Goal: Task Accomplishment & Management: Manage account settings

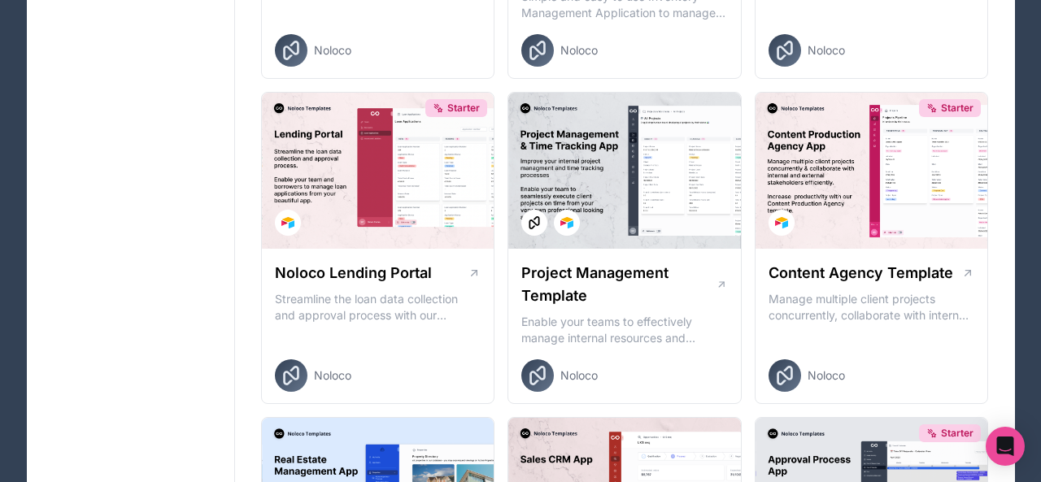
scroll to position [646, 0]
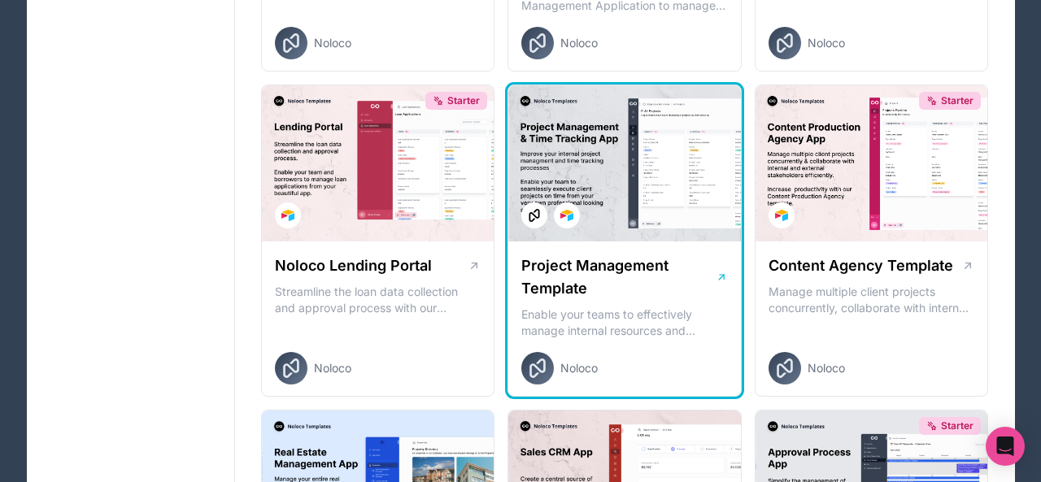
click at [652, 189] on div at bounding box center [624, 163] width 233 height 156
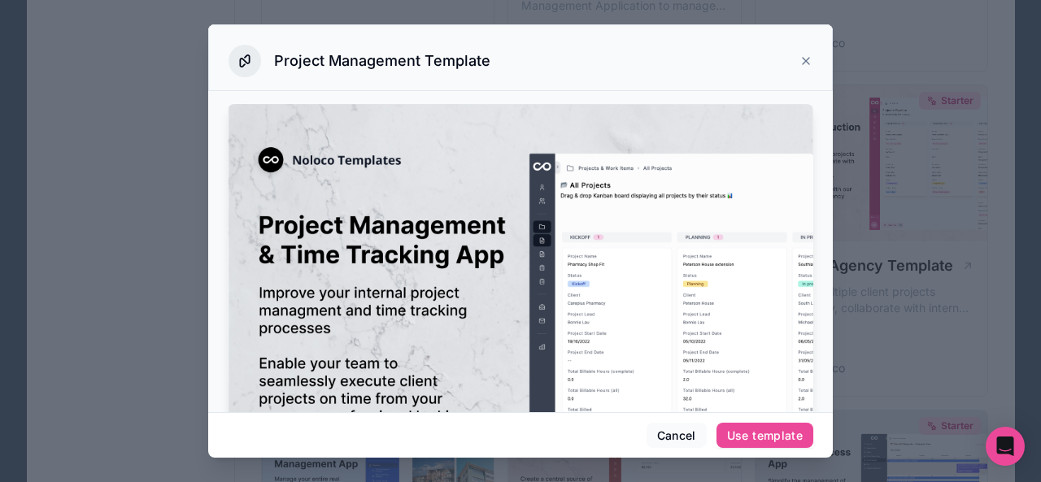
click at [867, 94] on div at bounding box center [520, 241] width 1041 height 482
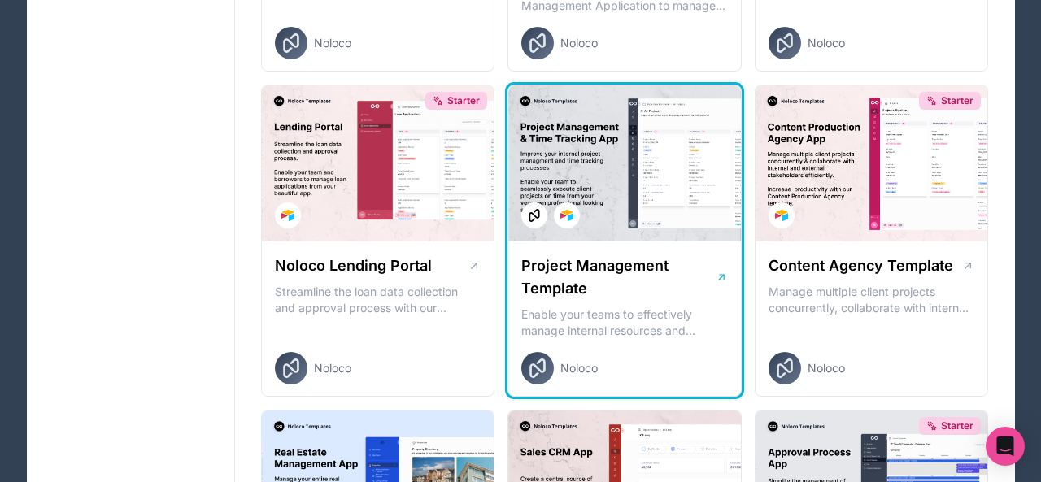
click at [641, 193] on div at bounding box center [624, 163] width 233 height 156
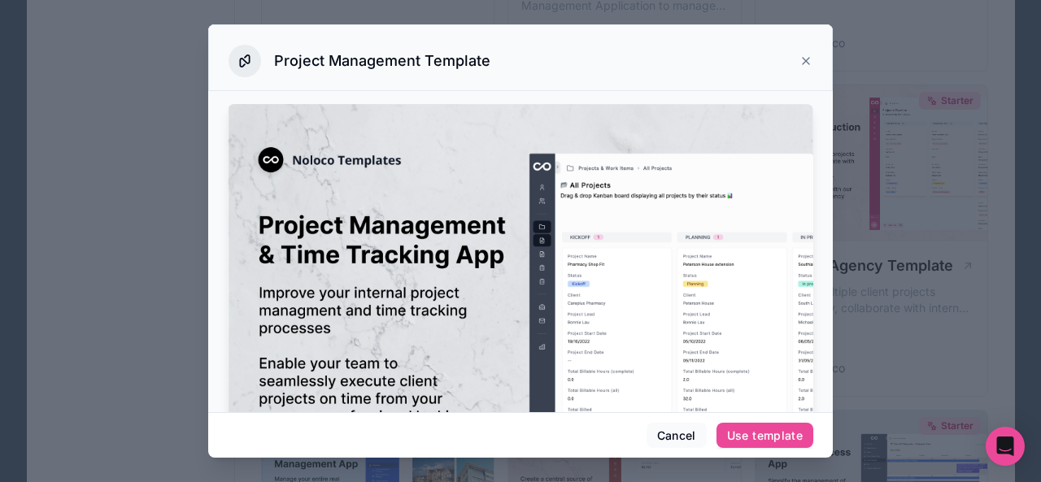
click at [868, 254] on div at bounding box center [520, 241] width 1041 height 482
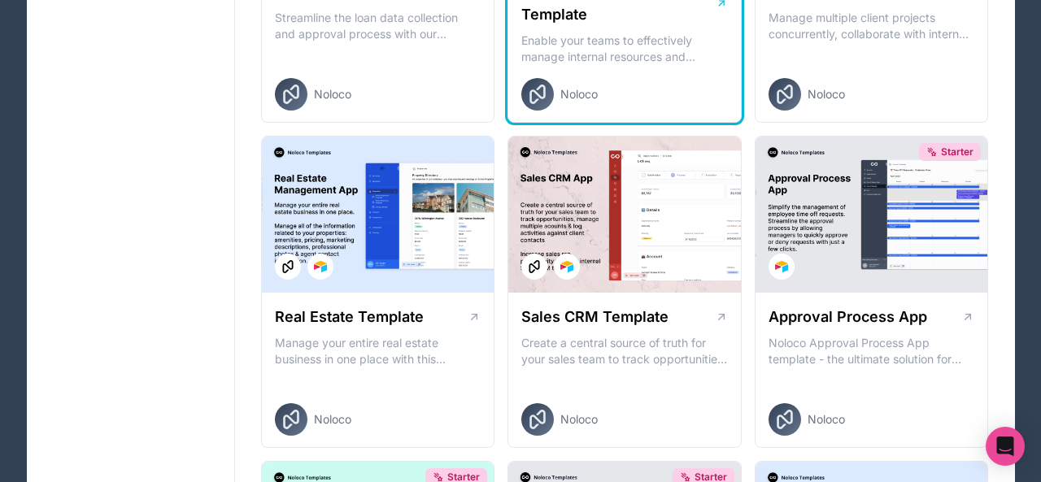
scroll to position [969, 0]
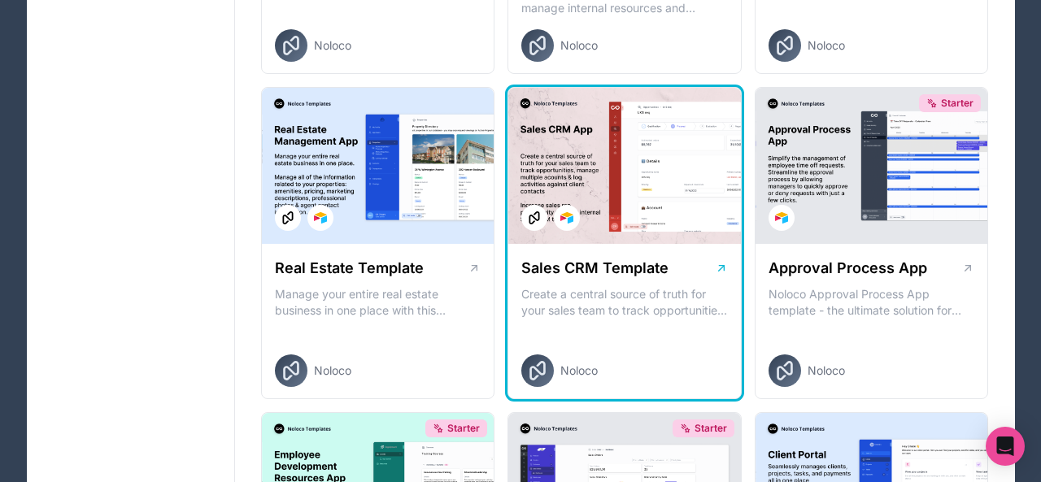
click at [654, 192] on div at bounding box center [624, 166] width 233 height 156
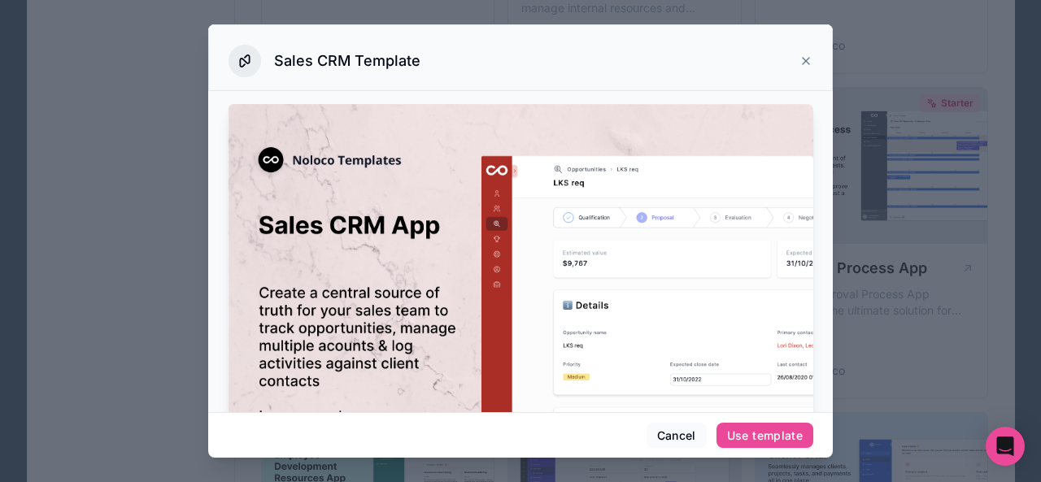
click at [896, 203] on div at bounding box center [520, 241] width 1041 height 482
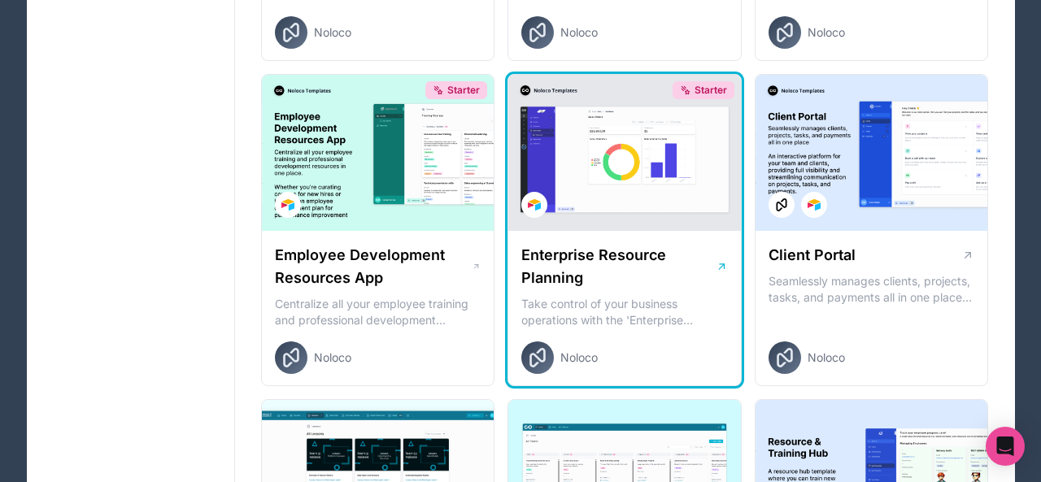
scroll to position [1308, 0]
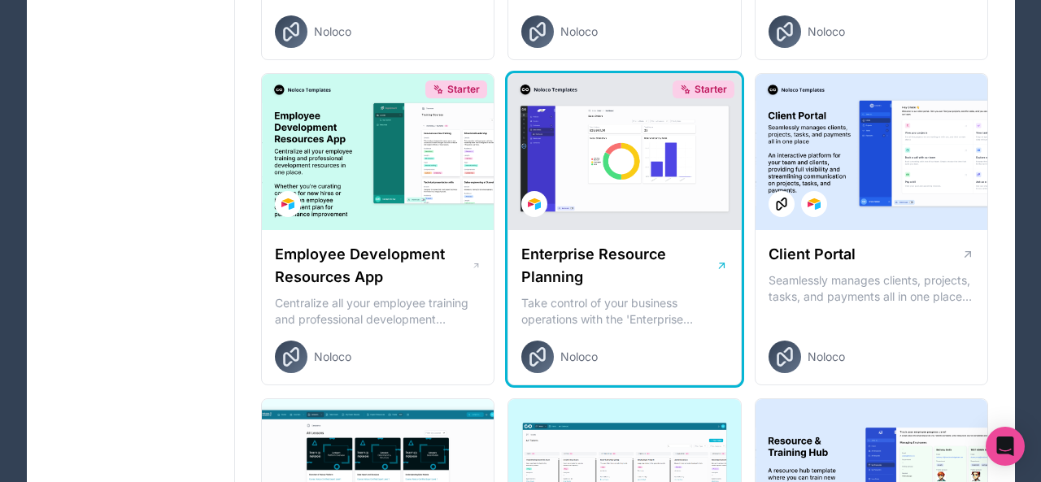
click at [578, 159] on div "Starter" at bounding box center [624, 152] width 233 height 156
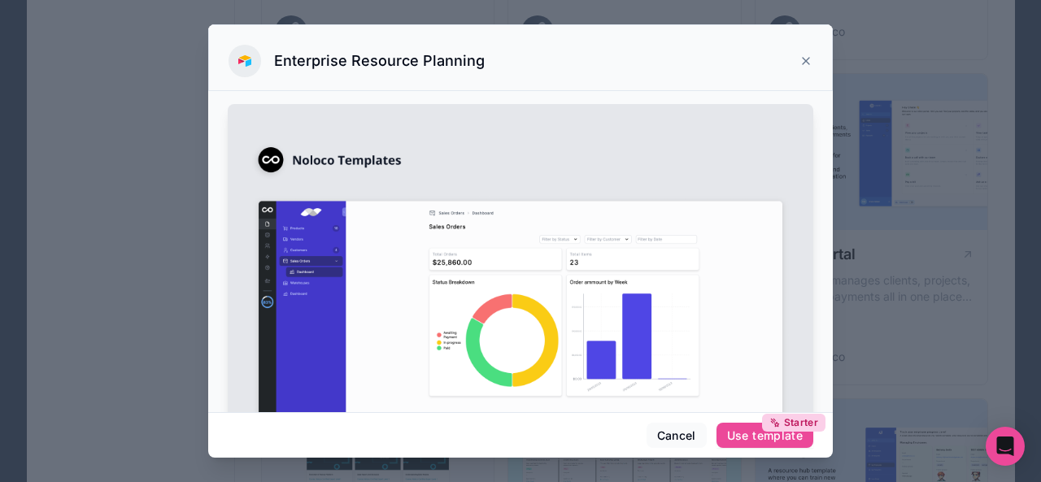
click at [871, 246] on div at bounding box center [520, 241] width 1041 height 482
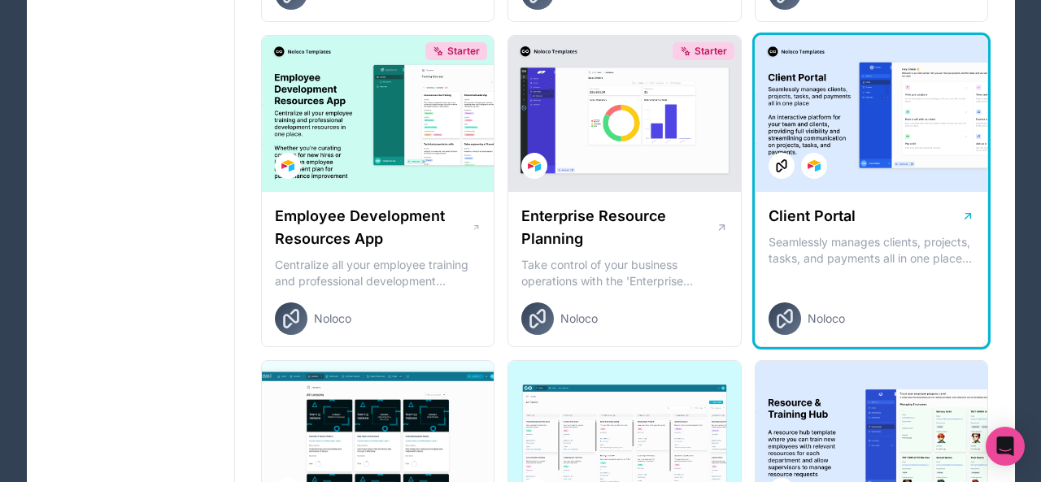
scroll to position [1372, 0]
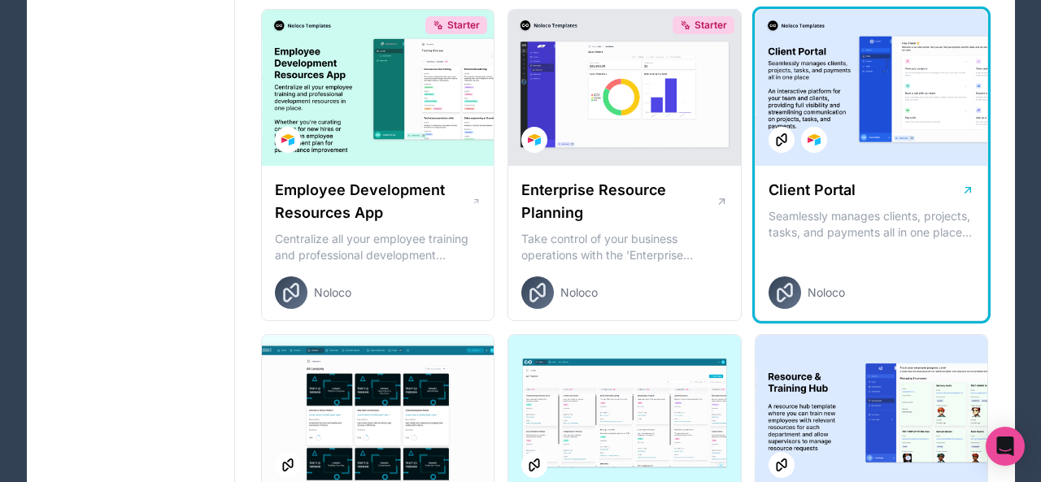
click at [835, 204] on div "Client Portal Seamlessly manages clients, projects, tasks, and payments all in …" at bounding box center [872, 244] width 233 height 156
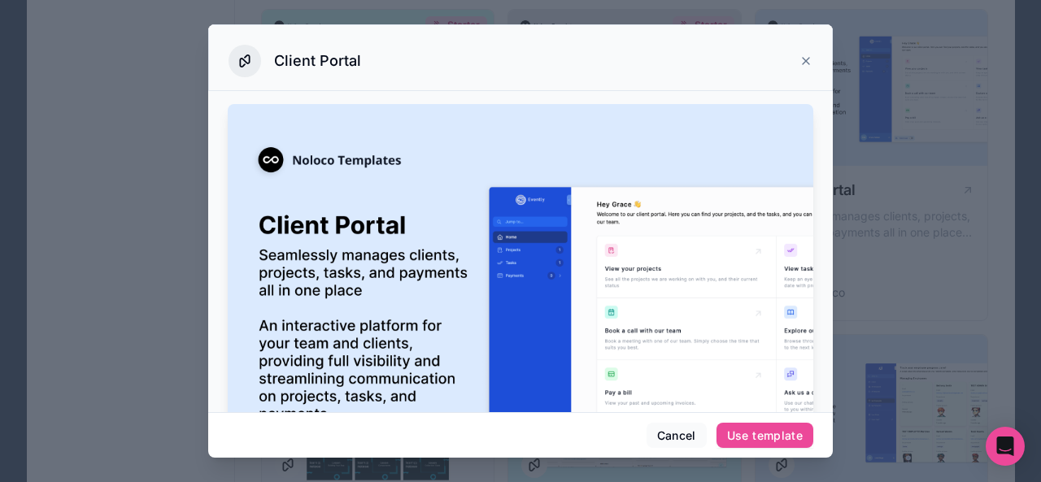
click at [851, 255] on div at bounding box center [520, 241] width 1041 height 482
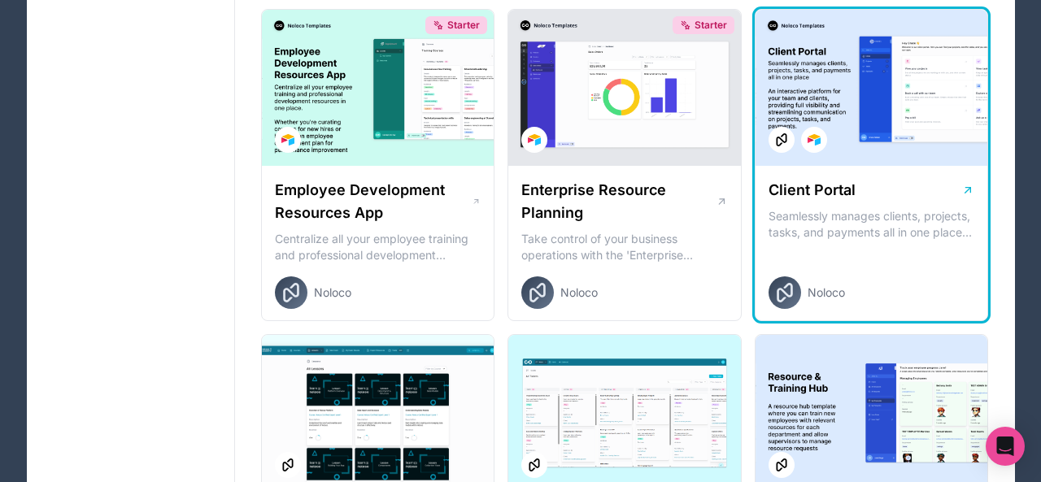
click at [834, 221] on p "Seamlessly manages clients, projects, tasks, and payments all in one place An i…" at bounding box center [872, 224] width 207 height 33
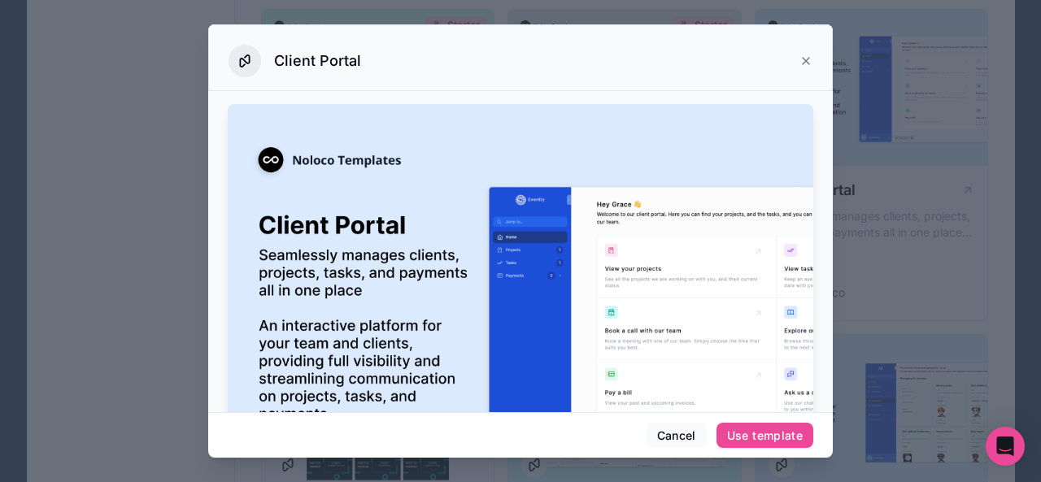
click at [833, 222] on div at bounding box center [520, 241] width 1041 height 482
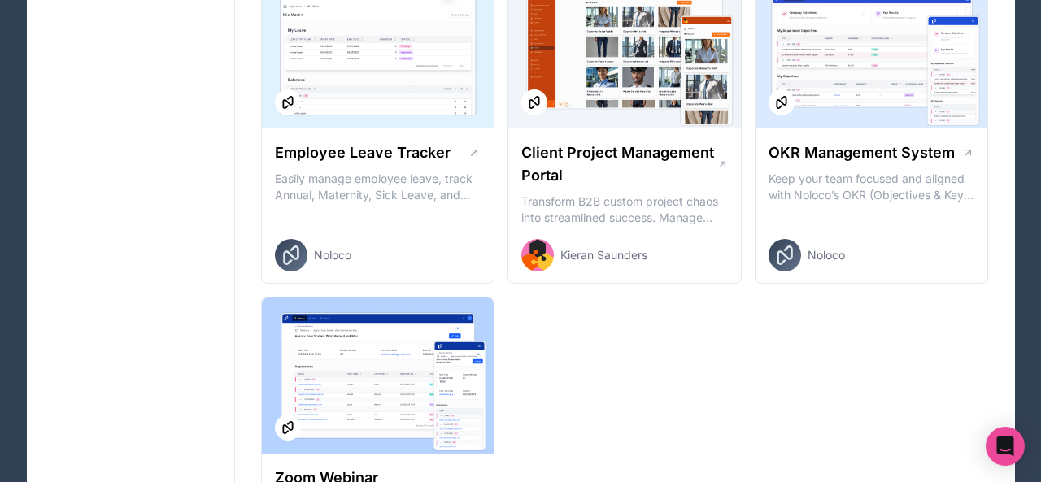
scroll to position [2389, 0]
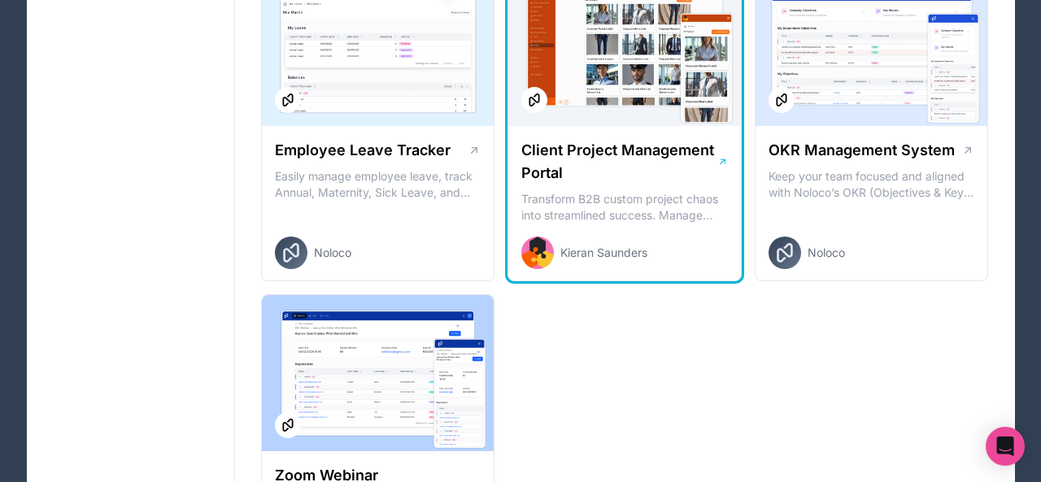
click at [582, 60] on div at bounding box center [624, 48] width 233 height 156
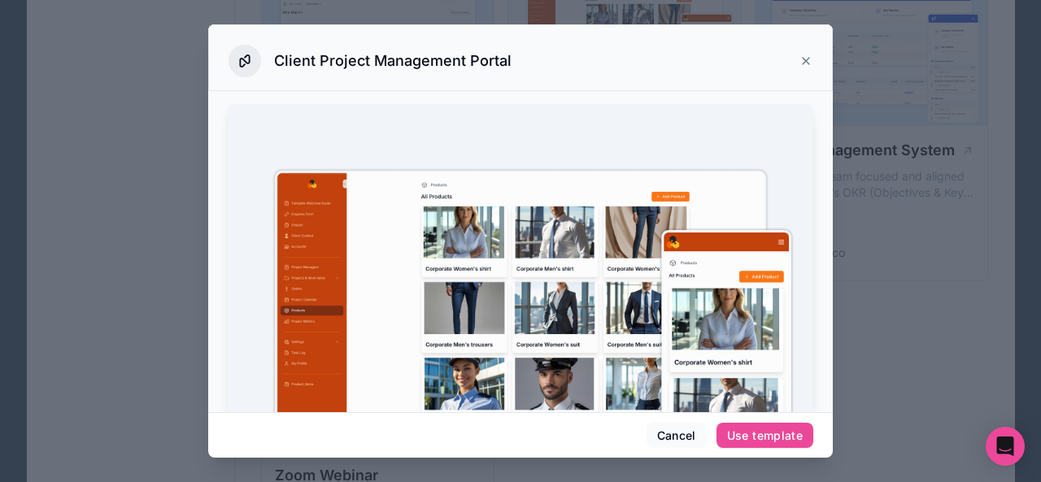
click at [936, 320] on div at bounding box center [520, 241] width 1041 height 482
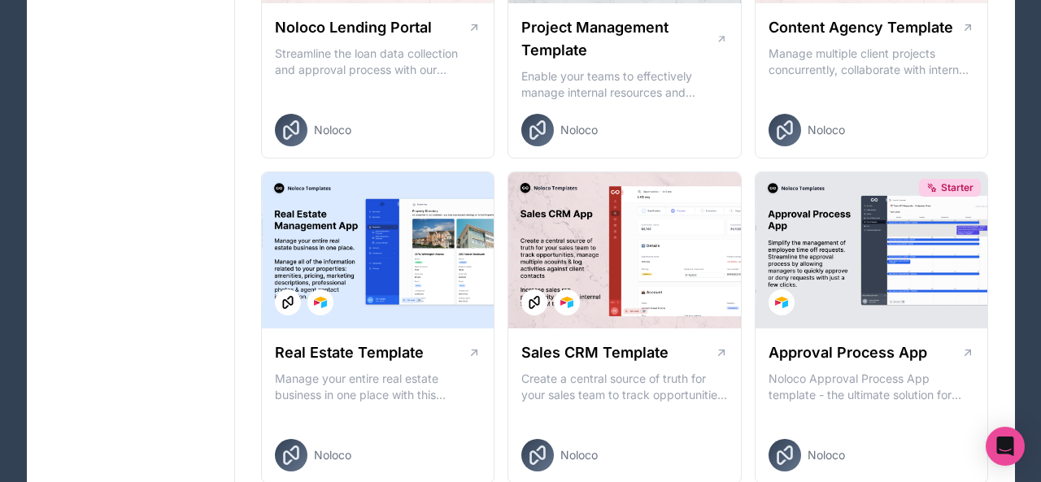
scroll to position [861, 0]
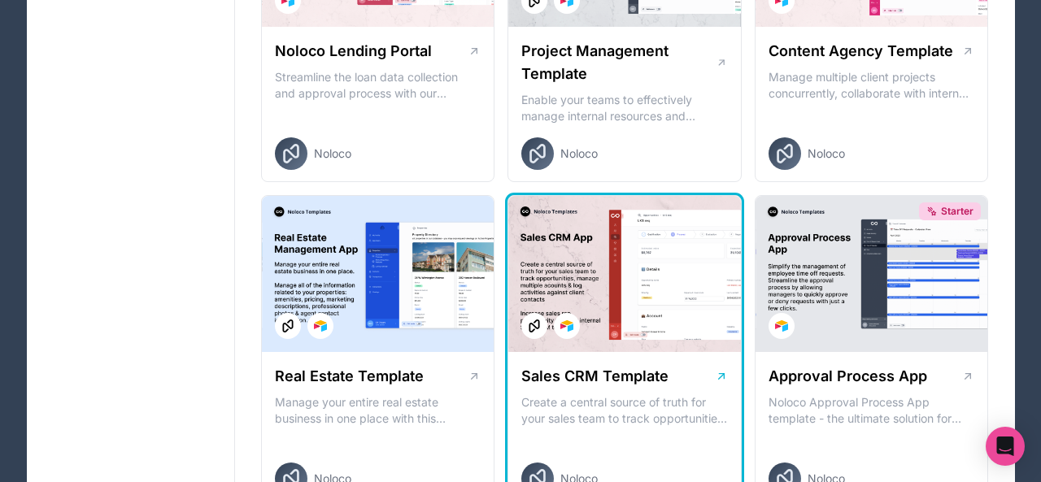
click at [581, 235] on div at bounding box center [624, 274] width 233 height 156
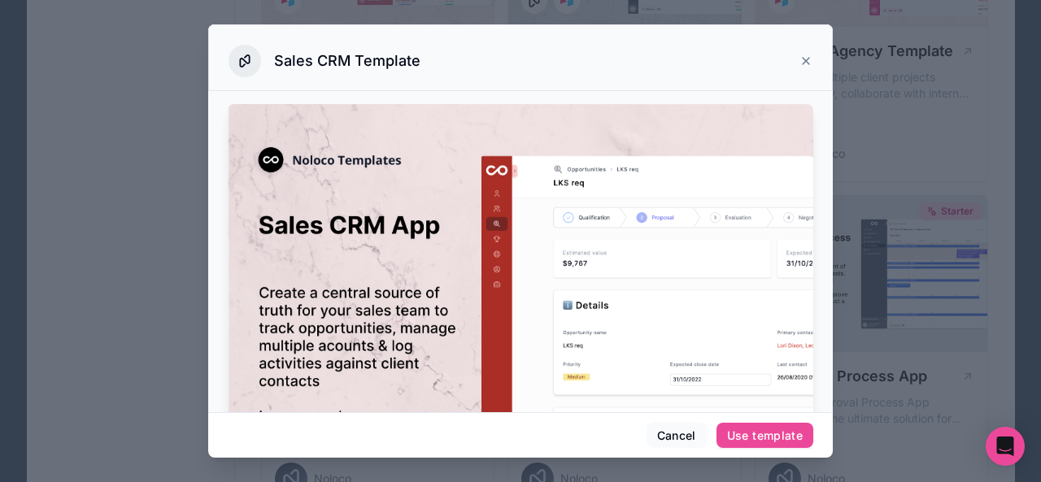
click at [937, 268] on div at bounding box center [520, 241] width 1041 height 482
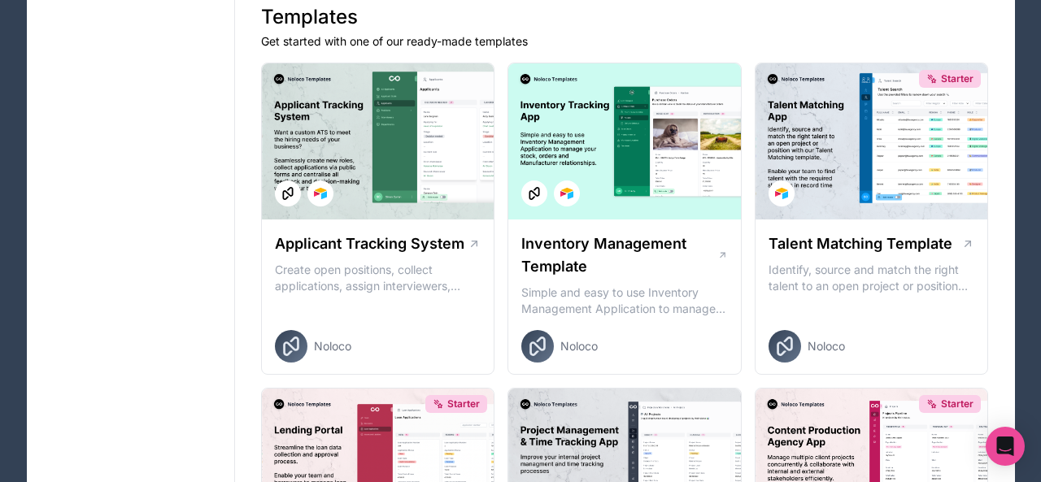
scroll to position [338, 0]
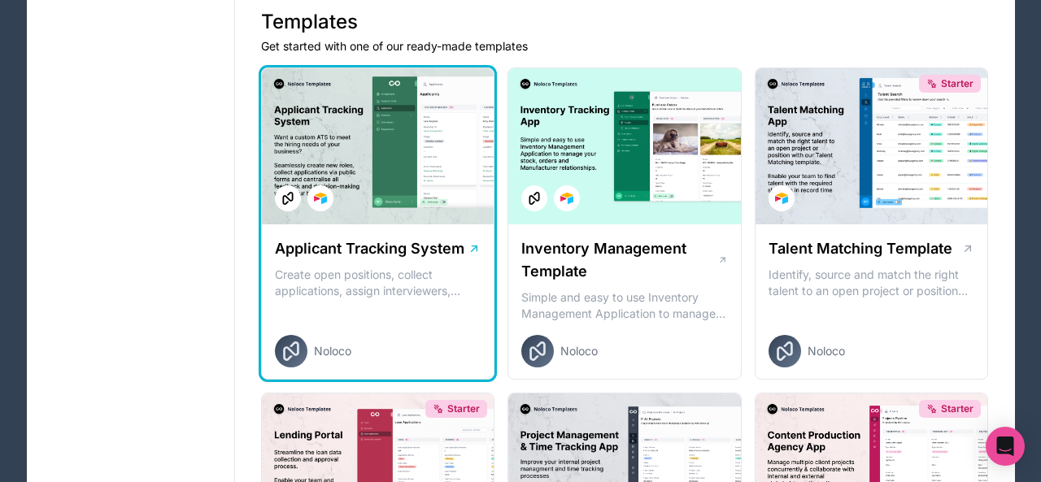
click at [408, 153] on div at bounding box center [378, 146] width 233 height 156
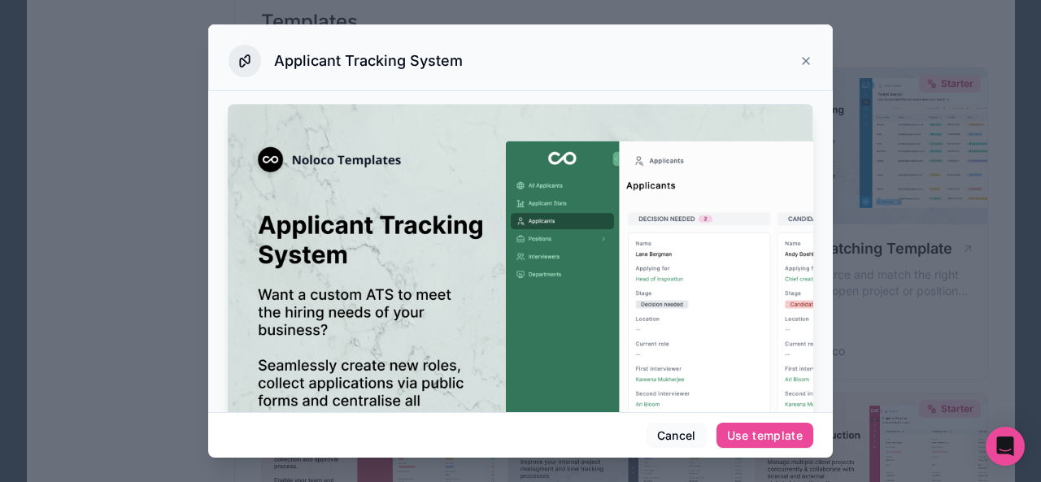
click at [902, 248] on div at bounding box center [520, 241] width 1041 height 482
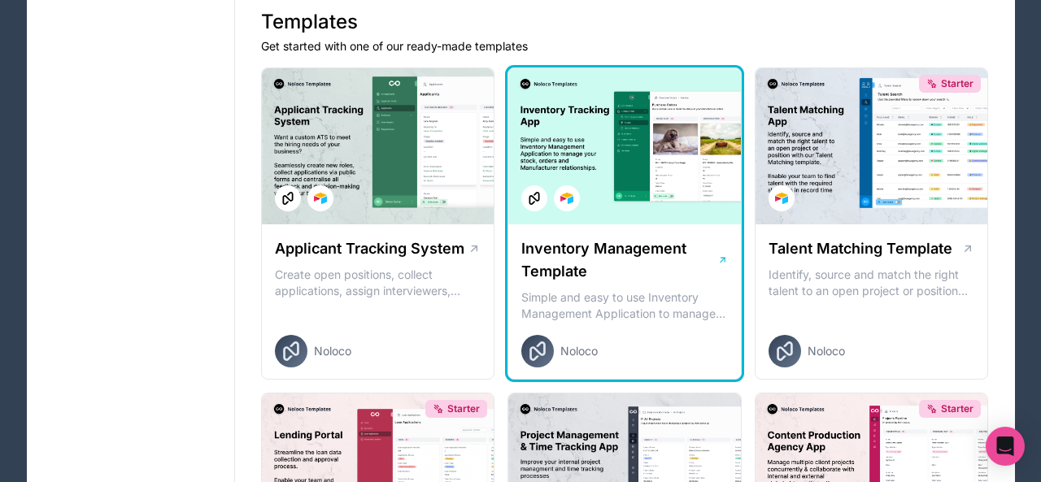
click at [605, 168] on div at bounding box center [624, 146] width 233 height 156
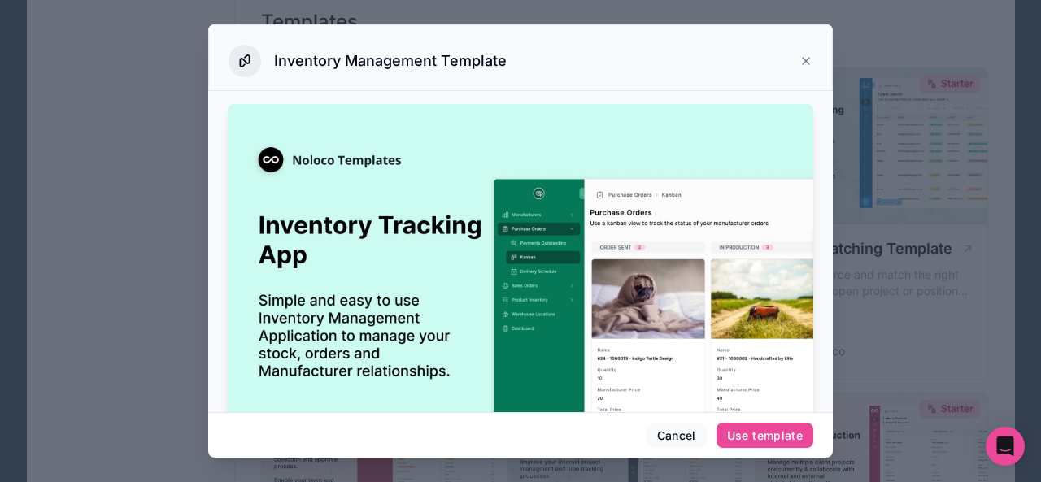
click at [926, 301] on div at bounding box center [520, 241] width 1041 height 482
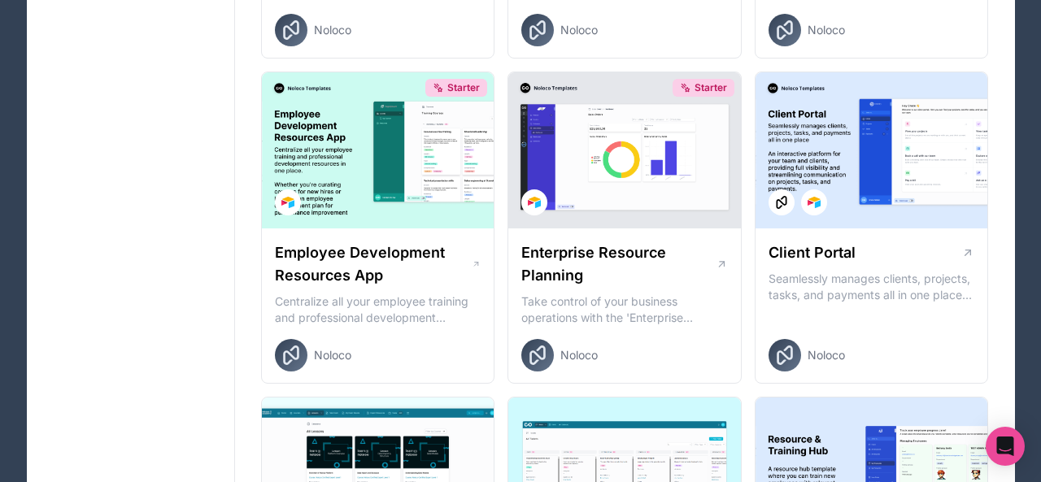
scroll to position [1294, 0]
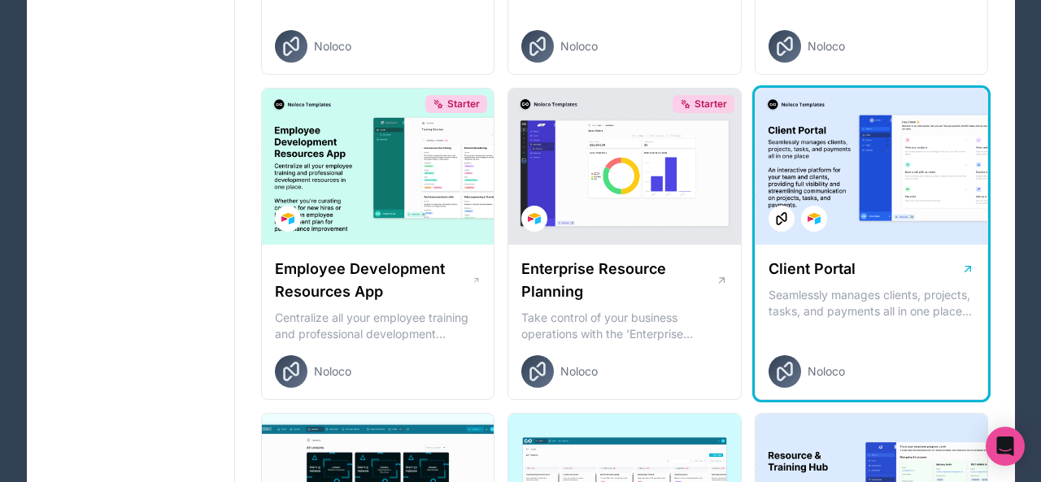
click at [833, 127] on div at bounding box center [872, 167] width 233 height 156
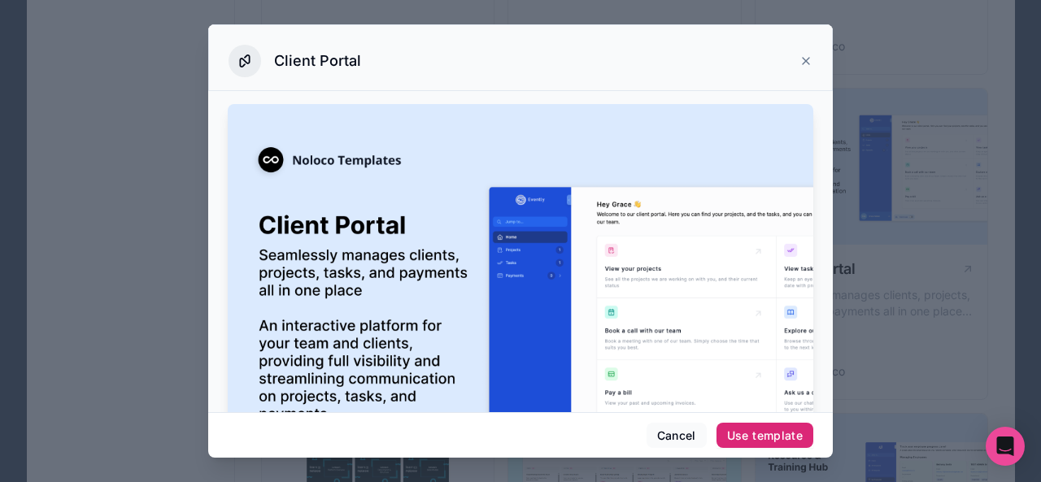
click at [780, 432] on div "Use template" at bounding box center [765, 436] width 76 height 15
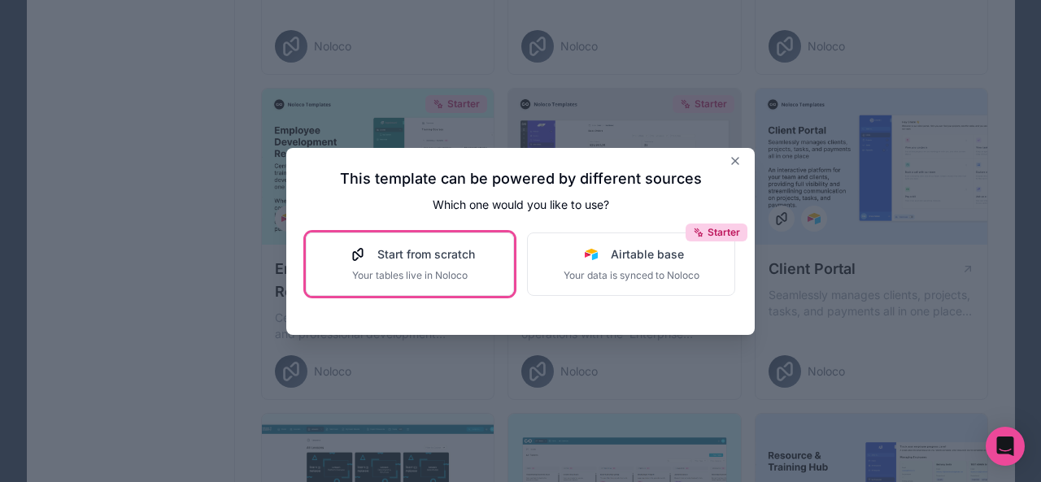
click at [390, 273] on span "Your tables live in Noloco" at bounding box center [410, 275] width 130 height 13
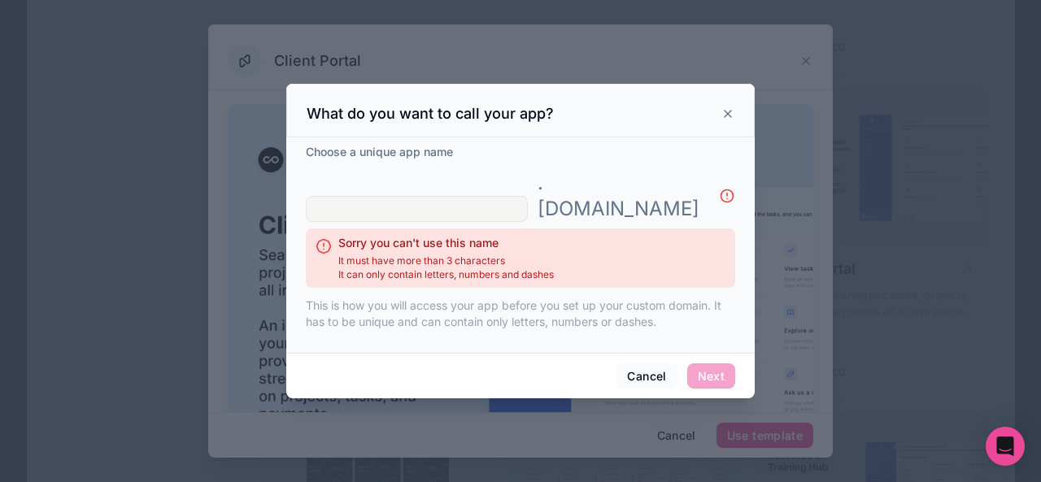
click at [412, 196] on input "text" at bounding box center [417, 209] width 222 height 26
type input "*"
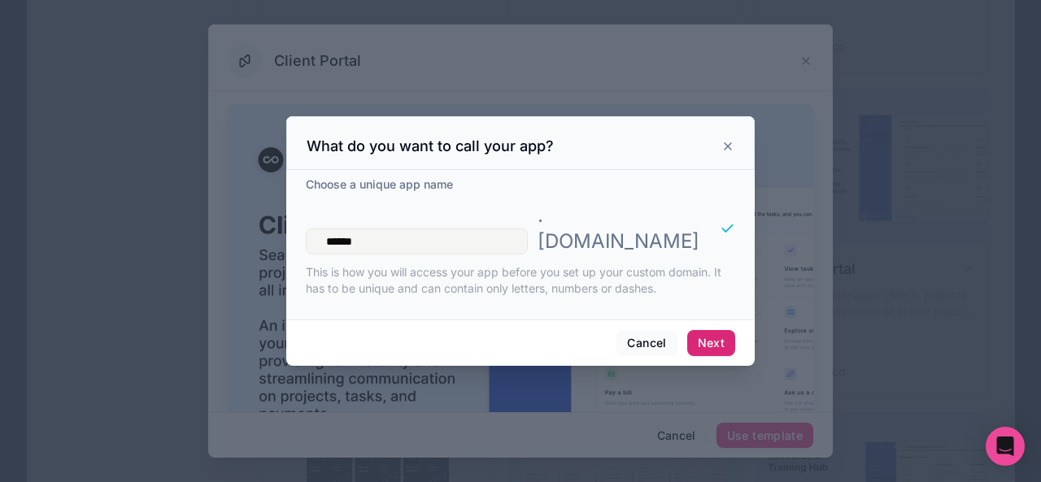
type input "******"
click at [700, 339] on button "Next" at bounding box center [711, 343] width 48 height 26
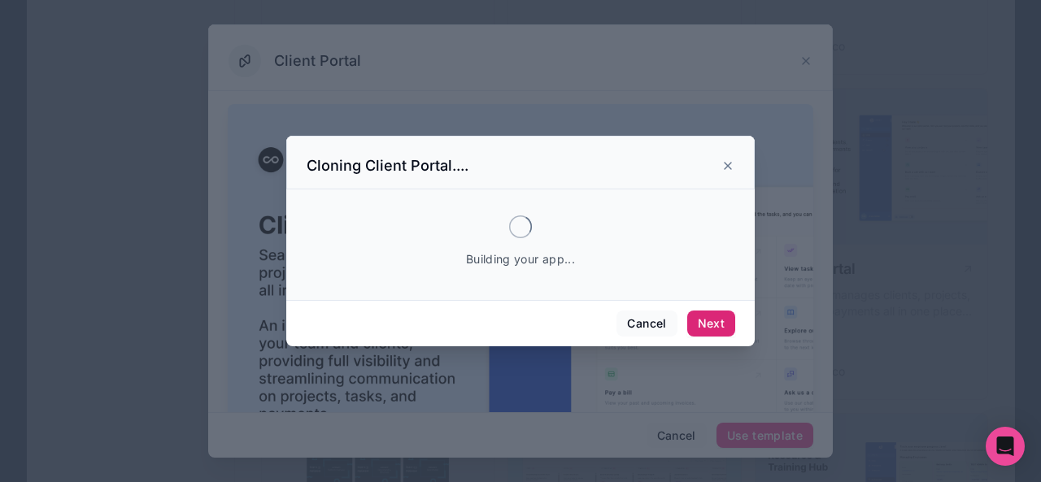
click at [703, 329] on button "Next" at bounding box center [711, 324] width 48 height 26
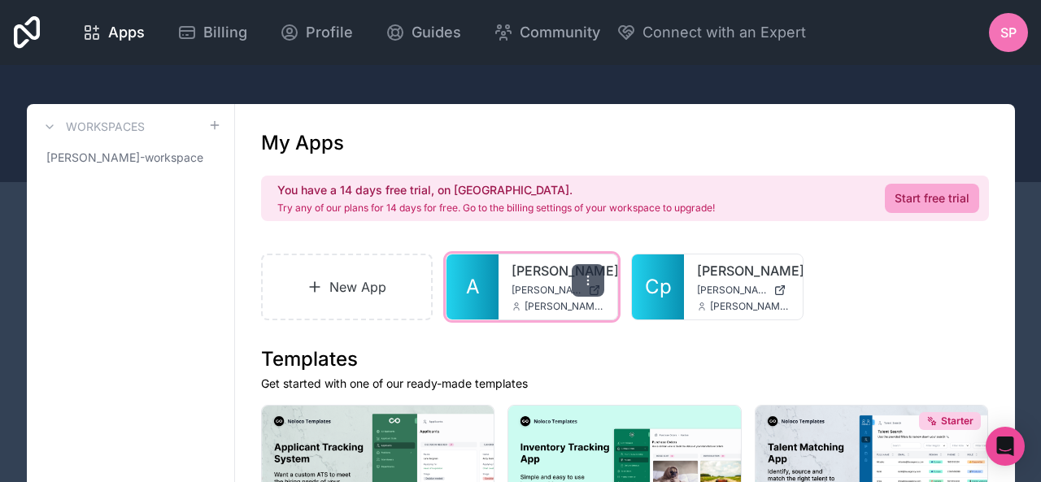
click at [587, 281] on icon at bounding box center [587, 280] width 1 height 1
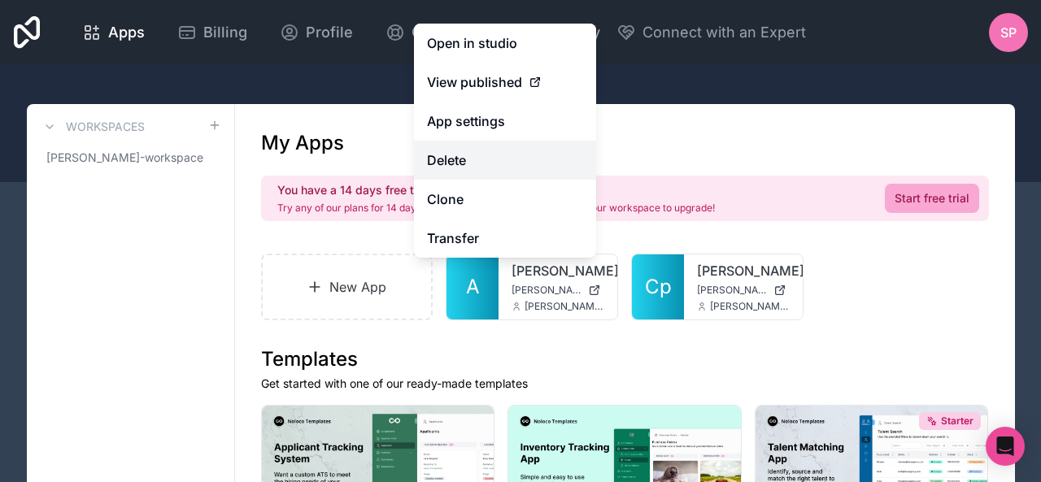
click at [471, 160] on button "Delete" at bounding box center [505, 160] width 182 height 39
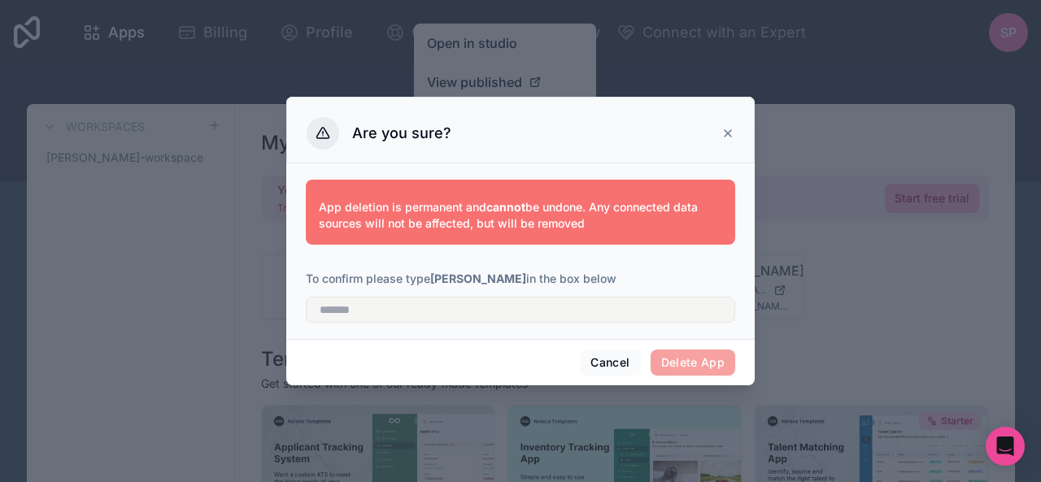
click at [442, 281] on strong "[PERSON_NAME]" at bounding box center [478, 279] width 96 height 14
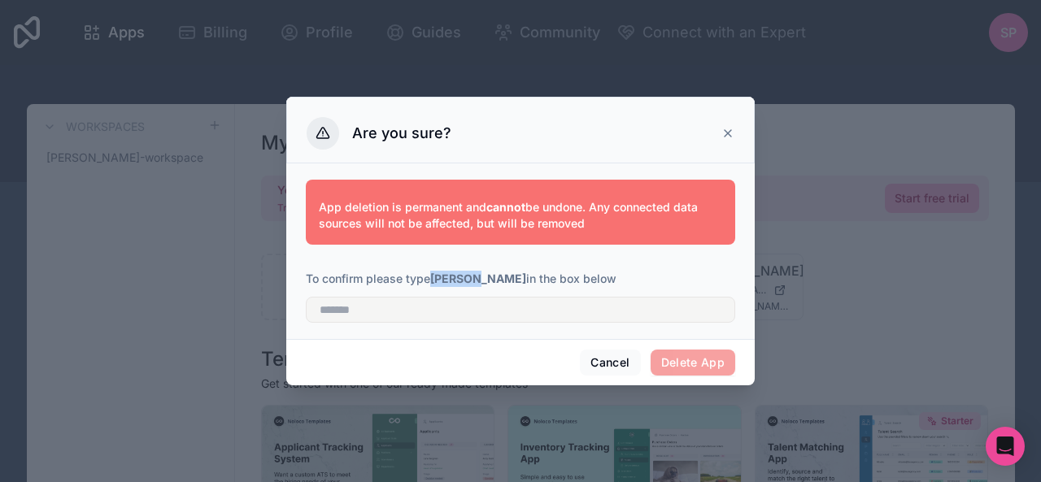
click at [443, 281] on strong "[PERSON_NAME]" at bounding box center [478, 279] width 96 height 14
copy strong "[PERSON_NAME]"
click at [415, 318] on input "text" at bounding box center [521, 310] width 430 height 26
paste input "*******"
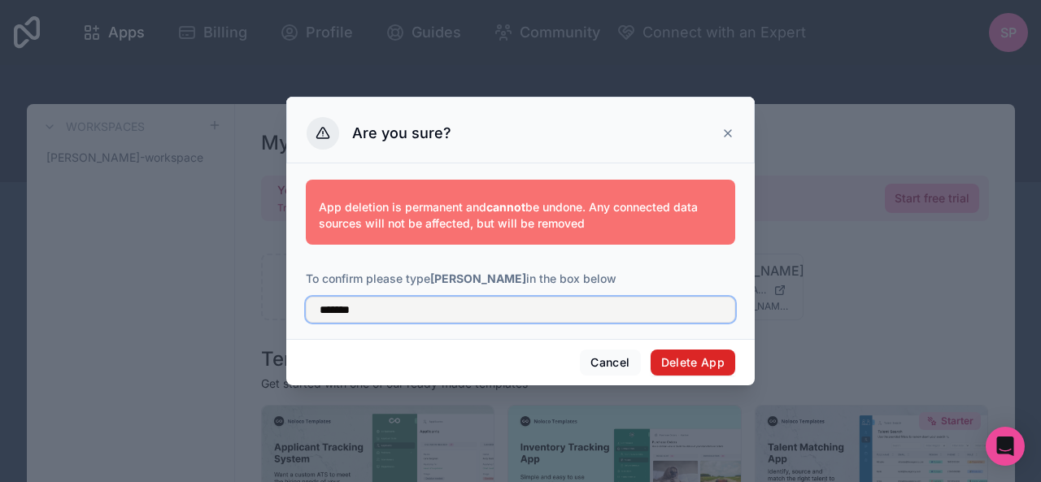
type input "*******"
click at [676, 368] on button "Delete App" at bounding box center [693, 363] width 85 height 26
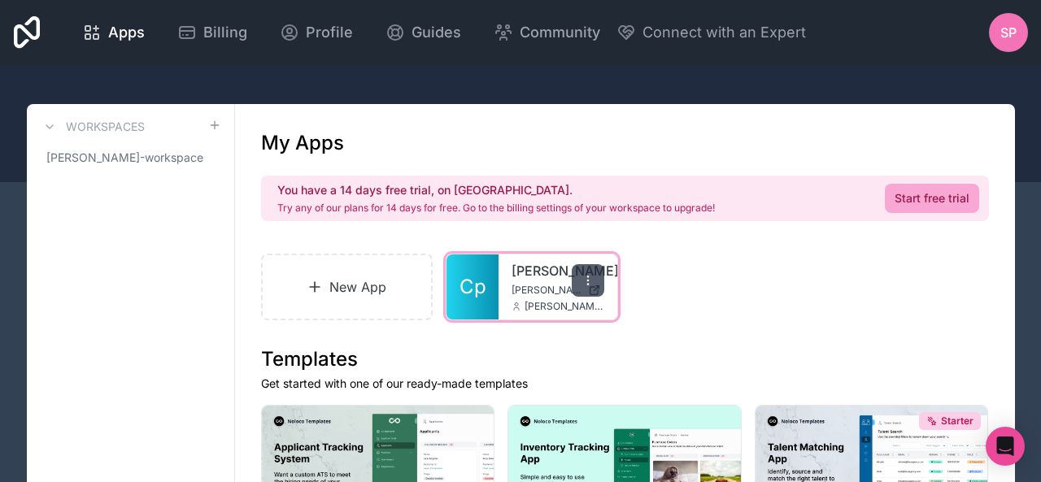
click at [589, 273] on div at bounding box center [588, 280] width 33 height 33
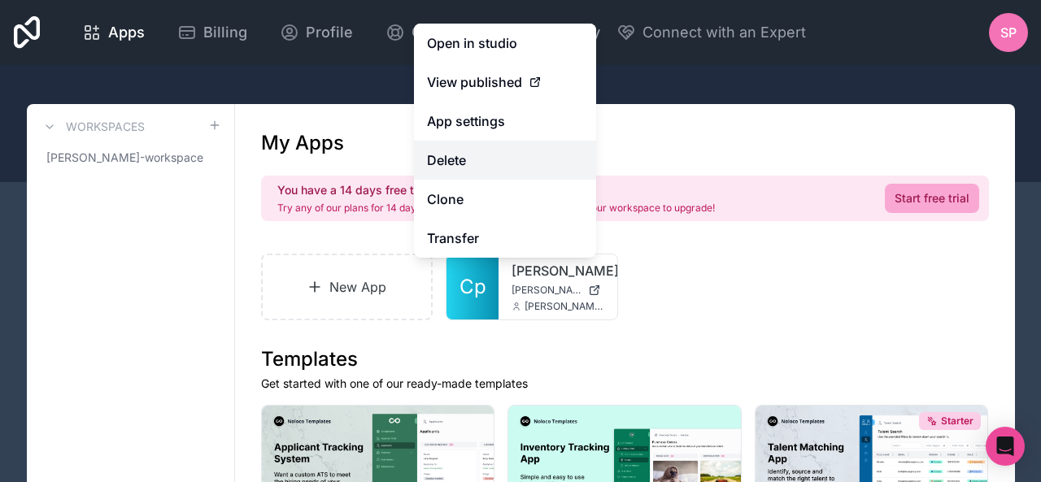
click at [485, 170] on button "Delete" at bounding box center [505, 160] width 182 height 39
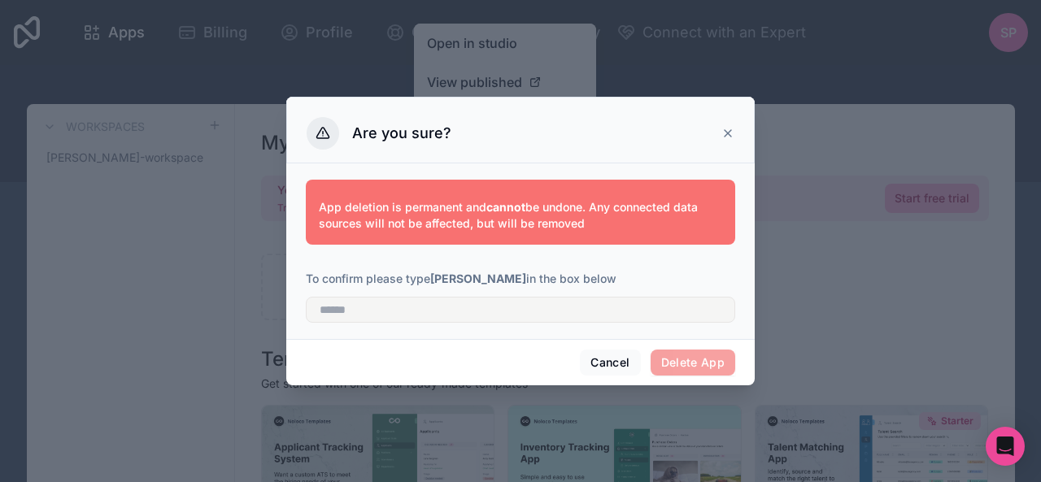
click at [447, 282] on strong "adarsh" at bounding box center [478, 279] width 96 height 14
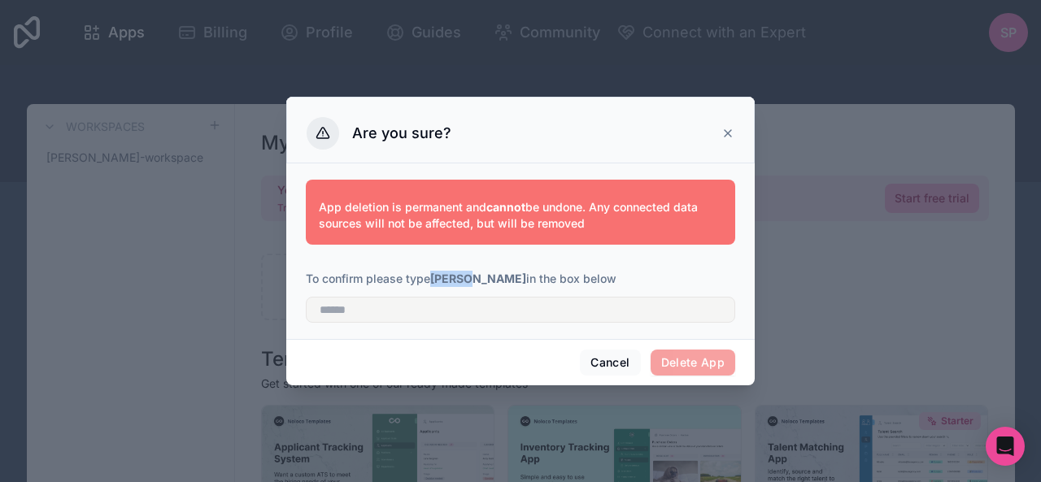
click at [447, 283] on strong "adarsh" at bounding box center [478, 279] width 96 height 14
copy strong "adarsh"
click at [372, 311] on input "text" at bounding box center [521, 310] width 430 height 26
paste input "******"
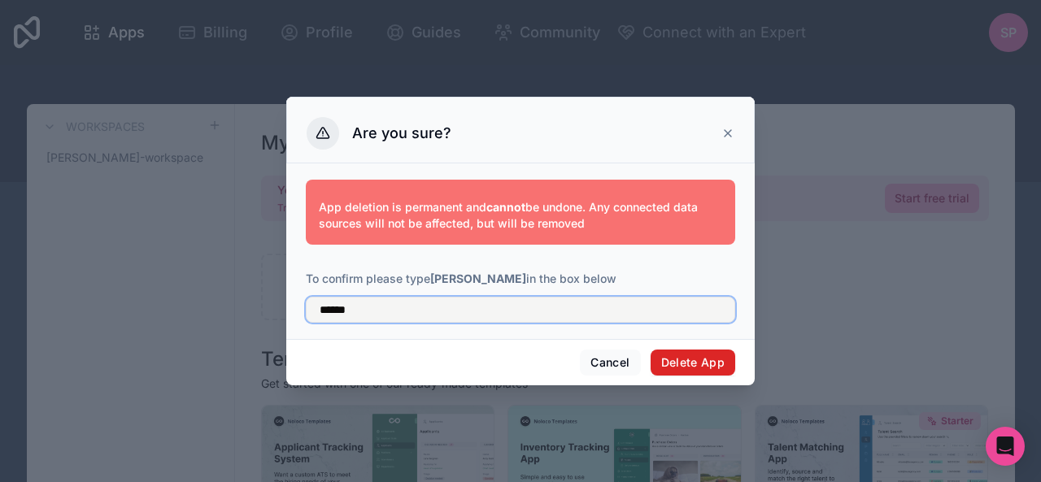
type input "******"
click at [678, 364] on button "Delete App" at bounding box center [693, 363] width 85 height 26
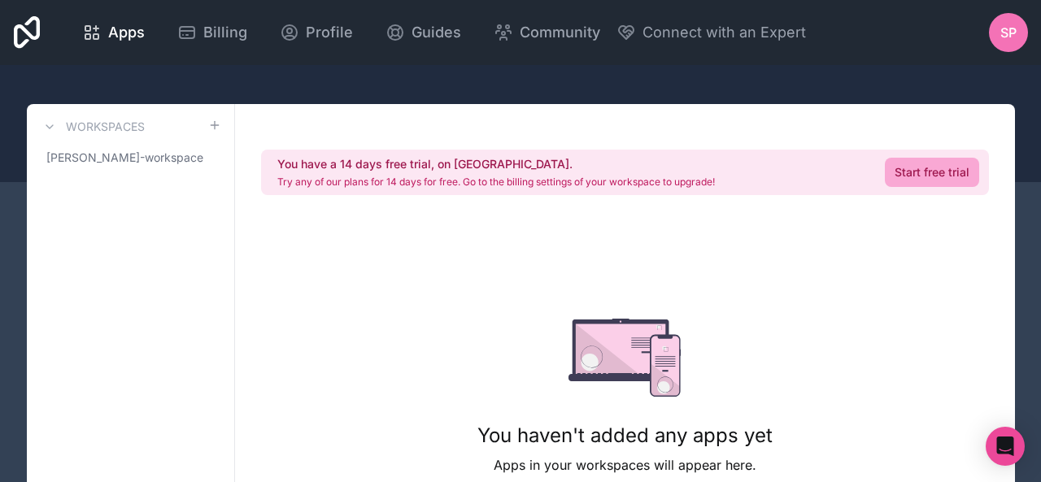
click at [1019, 26] on div "SP" at bounding box center [1008, 32] width 39 height 39
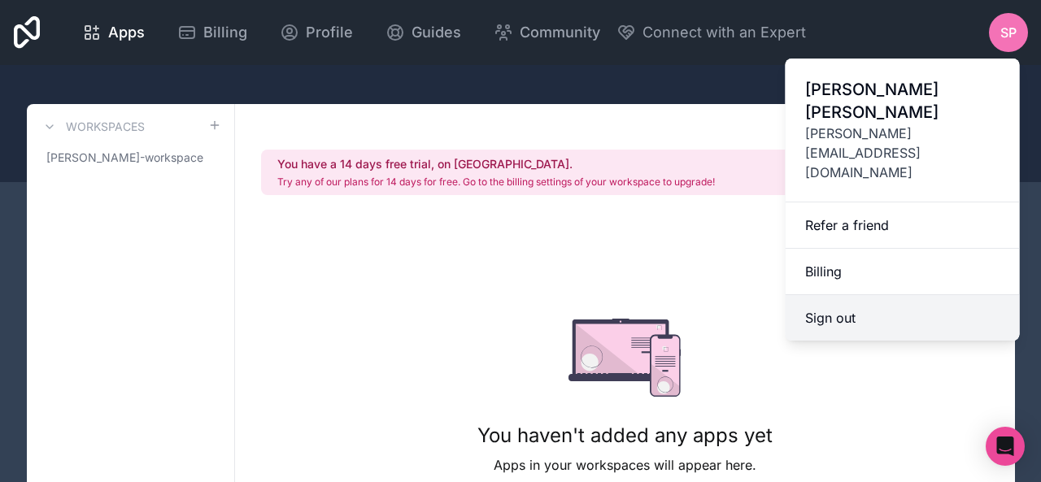
click at [822, 295] on button "Sign out" at bounding box center [903, 318] width 234 height 46
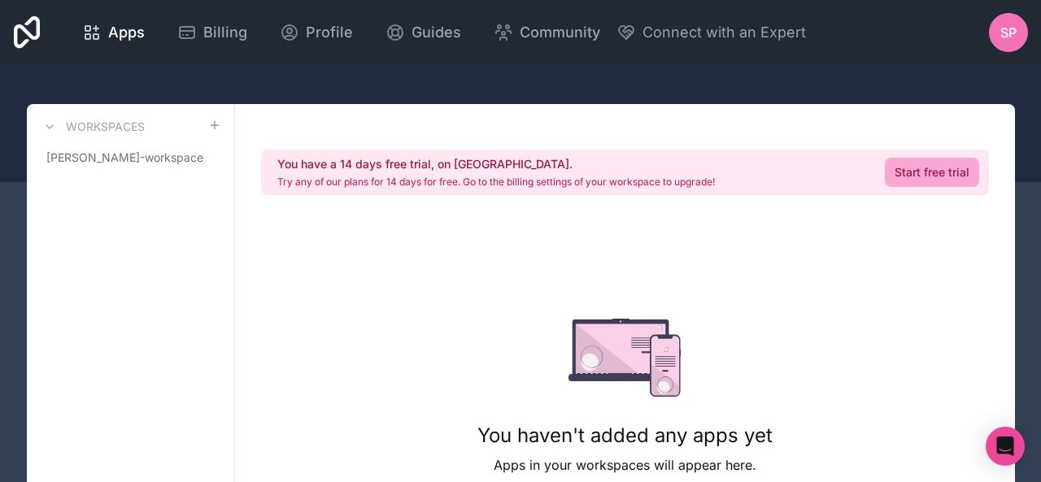
click at [1010, 30] on span "SP" at bounding box center [1009, 33] width 16 height 20
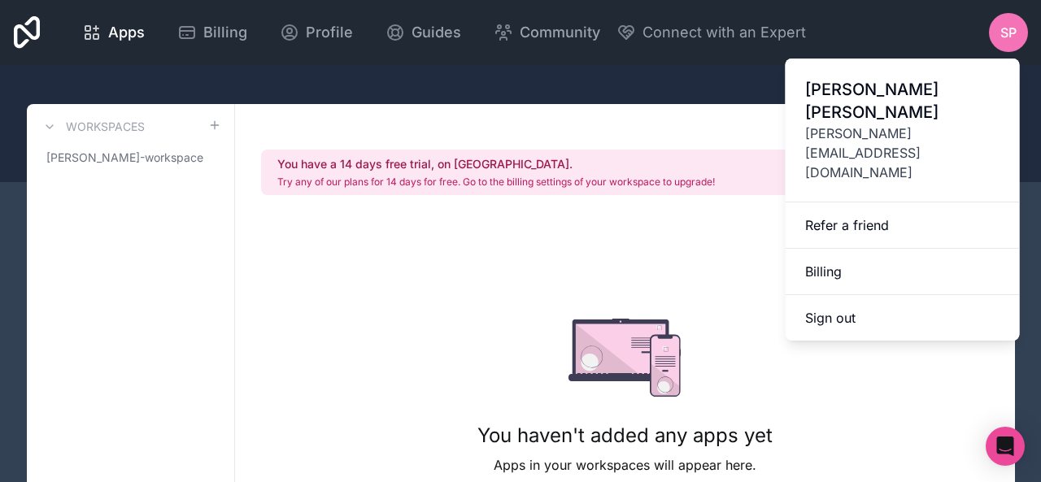
click at [830, 124] on span "shahil@vvictortechnologies.com" at bounding box center [902, 153] width 195 height 59
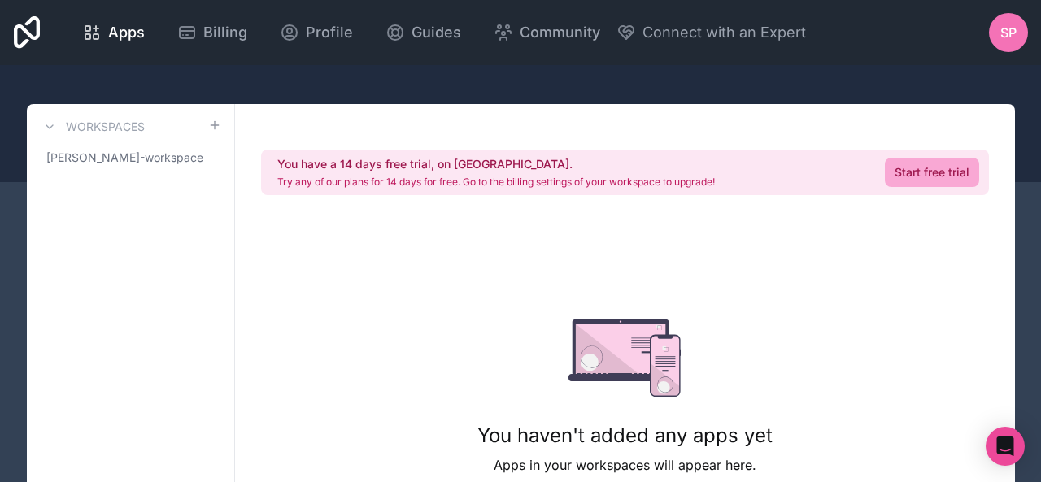
click at [35, 30] on icon at bounding box center [27, 32] width 27 height 33
click at [1007, 42] on div "SP" at bounding box center [1008, 32] width 39 height 39
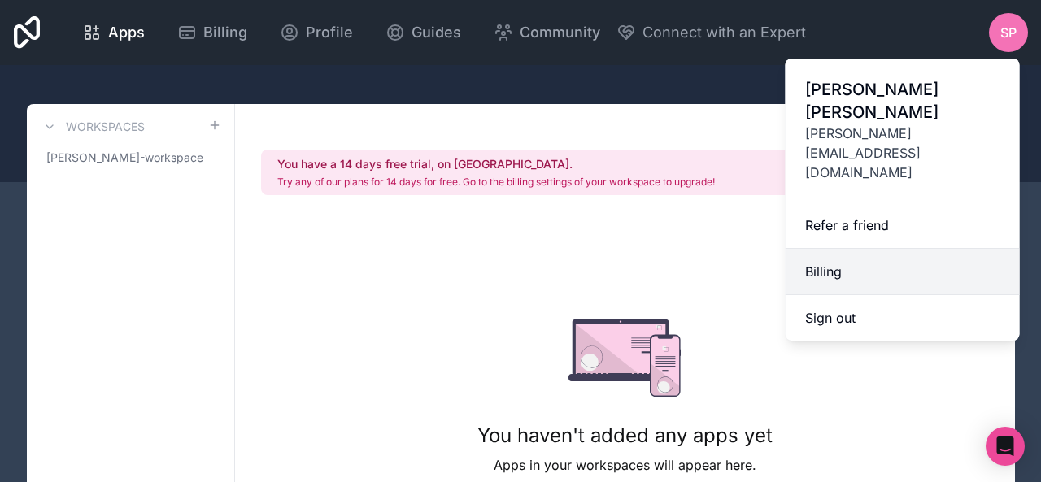
click at [840, 249] on link "Billing" at bounding box center [903, 272] width 234 height 46
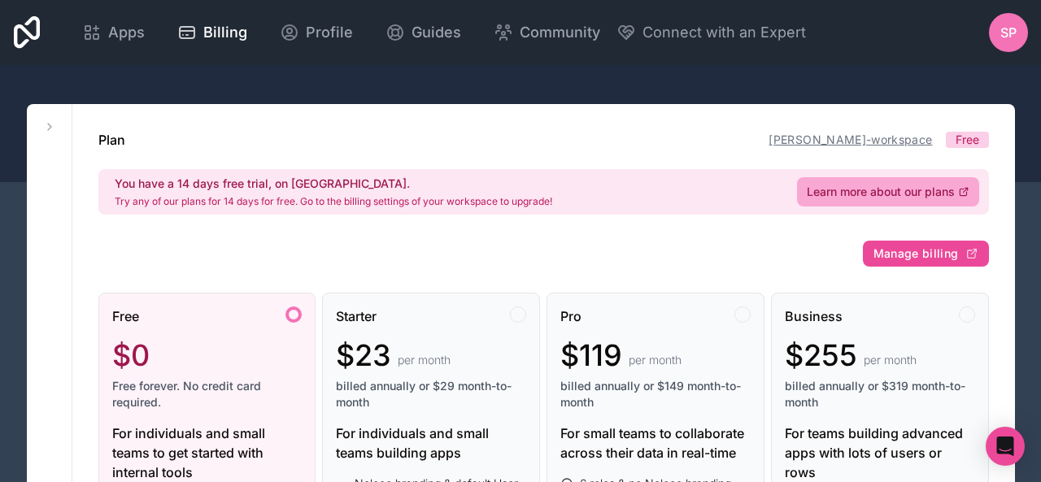
click at [902, 138] on link "[PERSON_NAME]-workspace" at bounding box center [851, 140] width 164 height 14
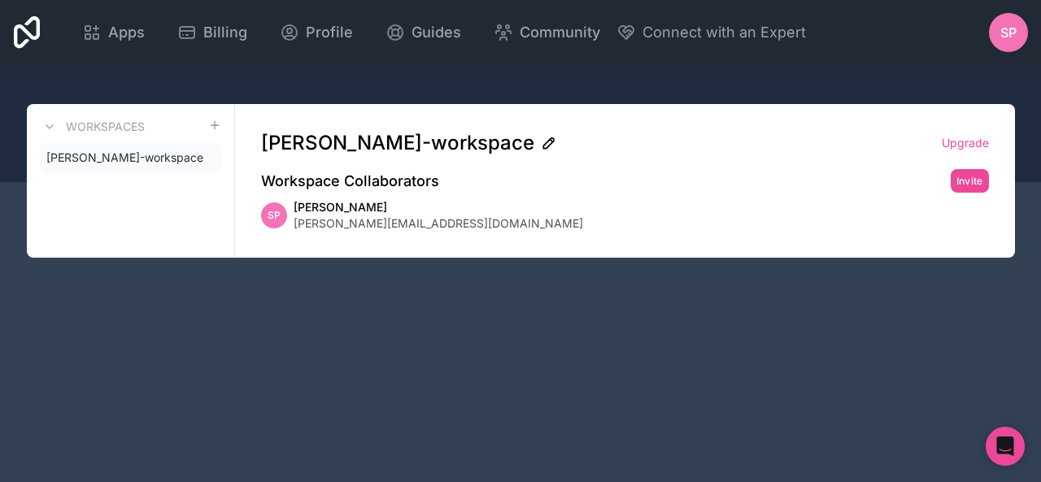
click at [541, 142] on icon at bounding box center [549, 143] width 16 height 16
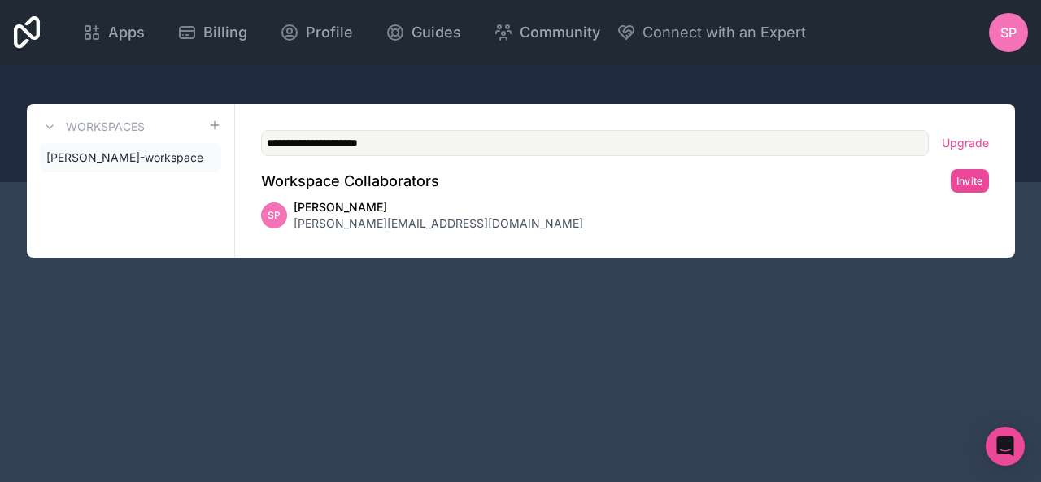
click at [427, 195] on div "**********" at bounding box center [625, 181] width 780 height 154
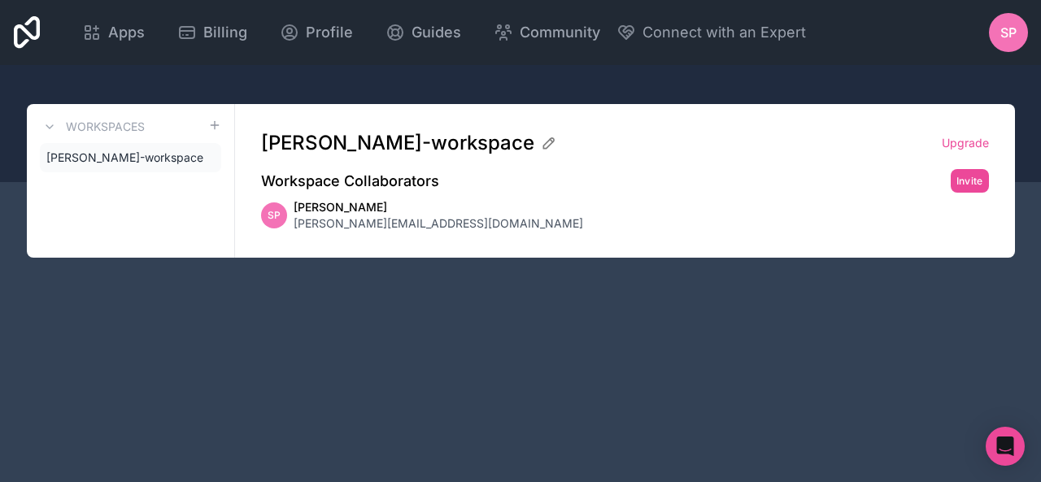
click at [1023, 35] on div "SP" at bounding box center [1008, 32] width 39 height 39
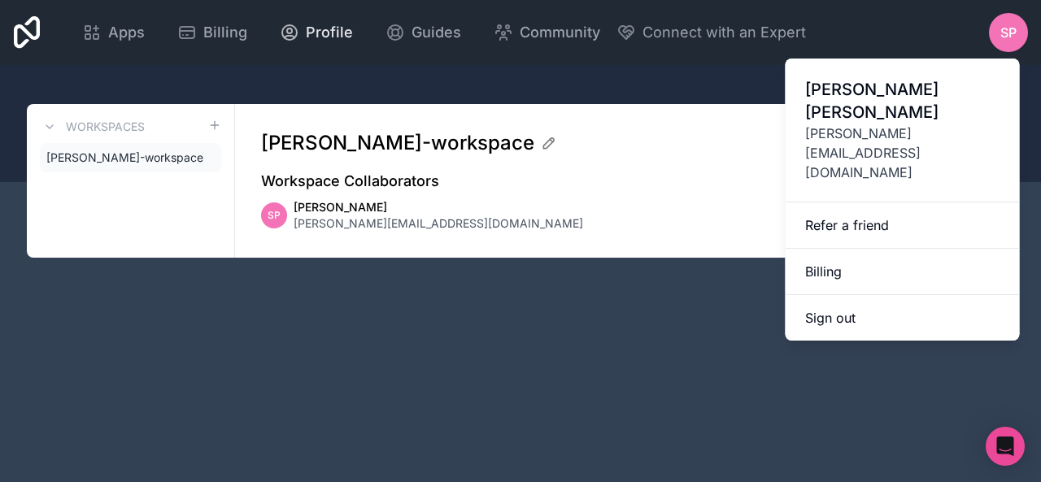
click at [326, 21] on span "Profile" at bounding box center [329, 32] width 47 height 23
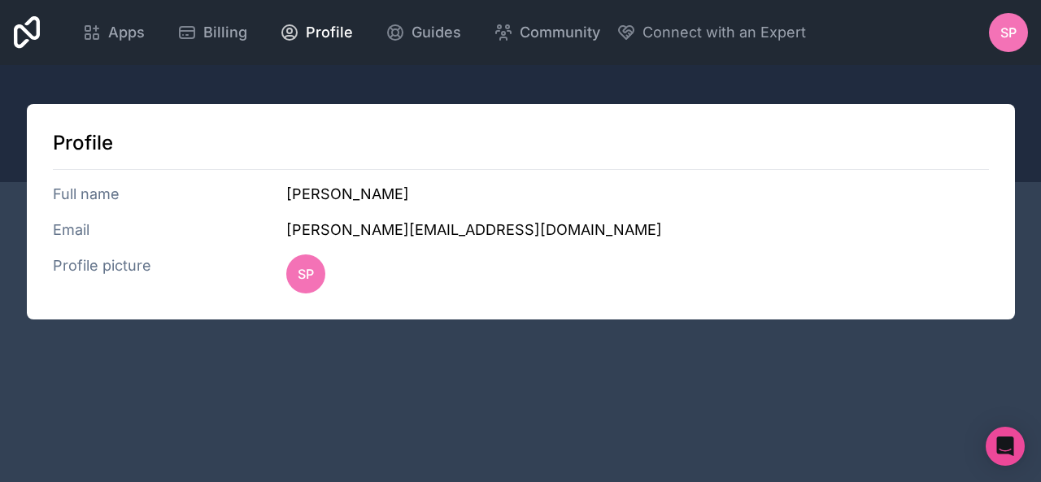
click at [88, 191] on h3 "Full name" at bounding box center [170, 194] width 234 height 23
click at [63, 240] on h3 "Email" at bounding box center [170, 230] width 234 height 23
click at [97, 260] on h3 "Profile picture" at bounding box center [170, 274] width 234 height 39
click at [298, 273] on span "SP" at bounding box center [306, 274] width 16 height 20
click at [215, 30] on span "Billing" at bounding box center [225, 32] width 44 height 23
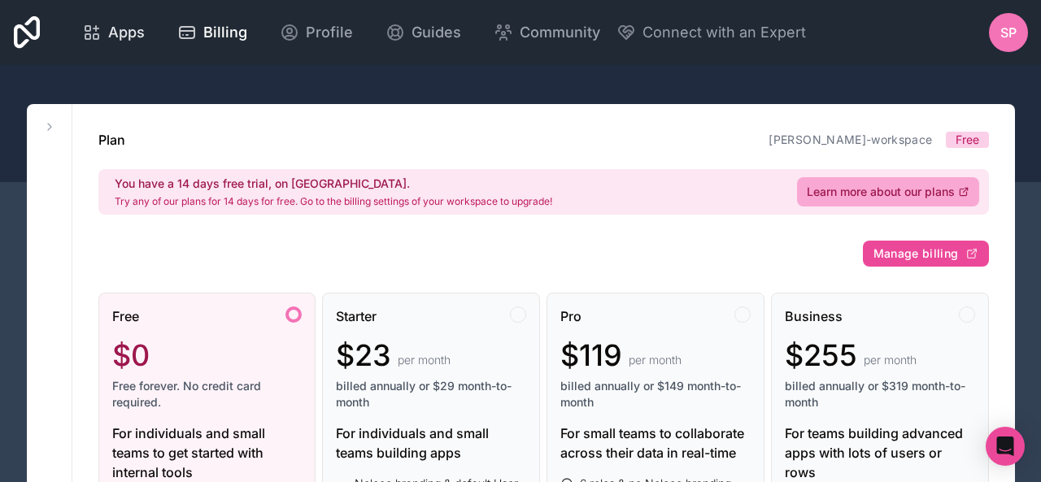
click at [116, 27] on span "Apps" at bounding box center [126, 32] width 37 height 23
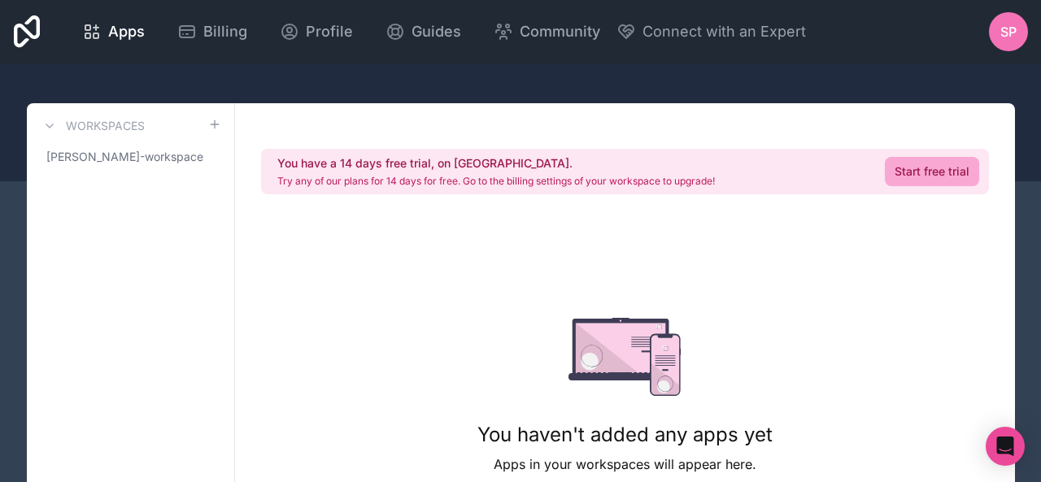
scroll to position [4, 0]
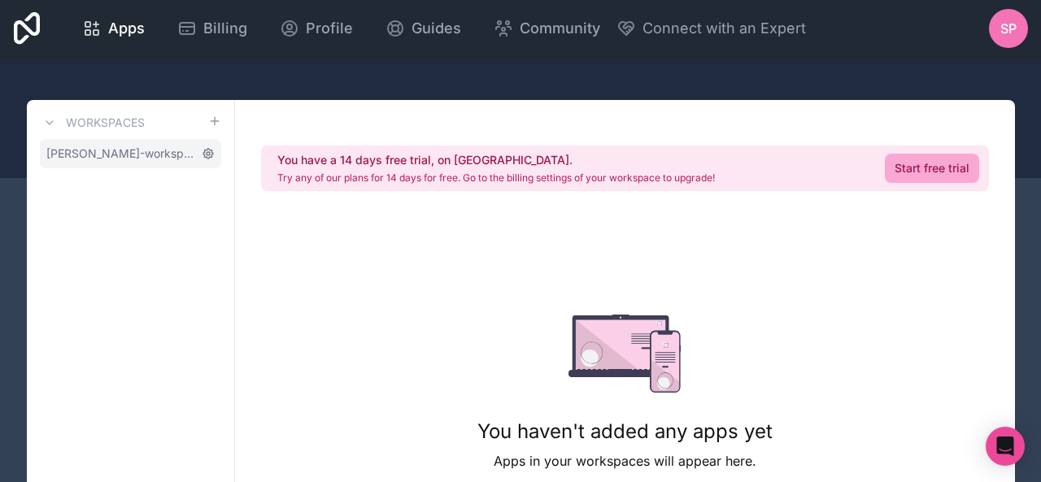
click at [207, 154] on icon at bounding box center [208, 153] width 3 height 3
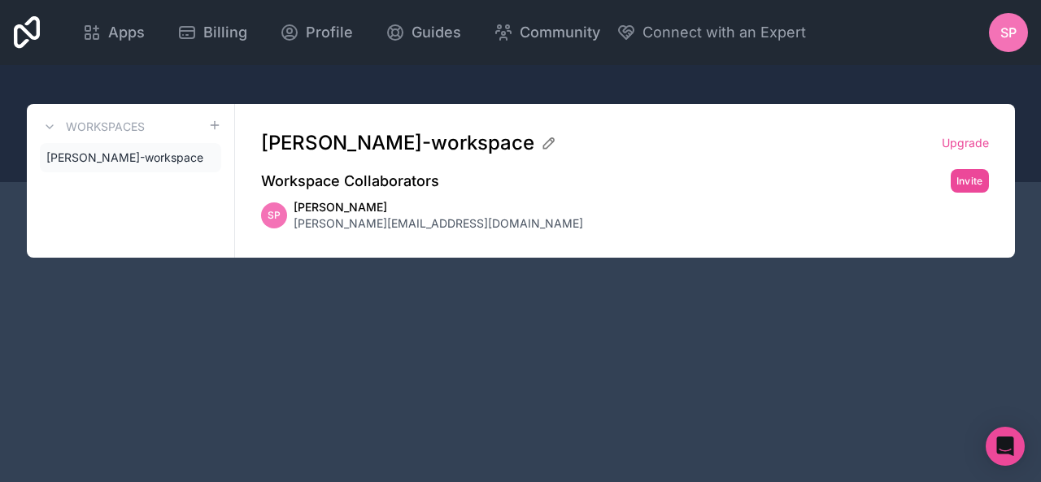
click at [1003, 33] on span "SP" at bounding box center [1009, 33] width 16 height 20
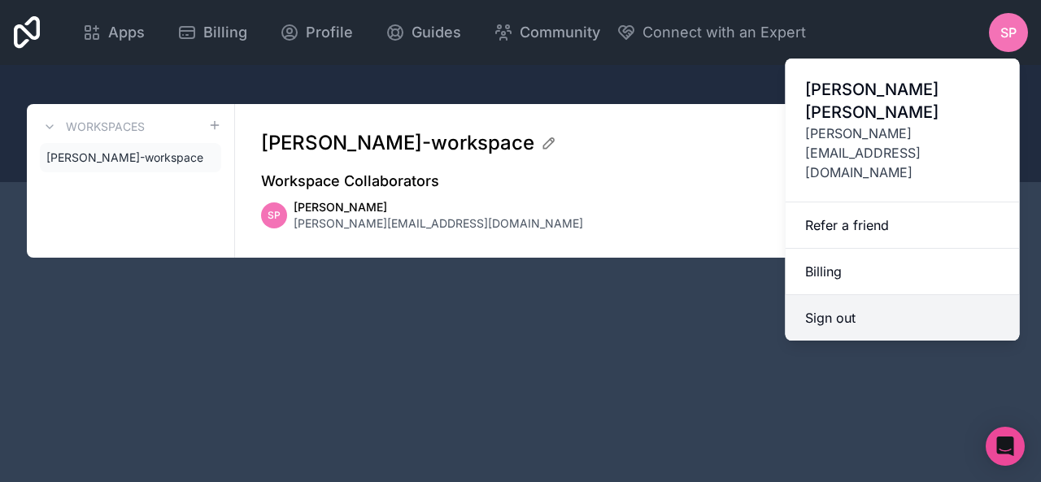
click at [820, 295] on button "Sign out" at bounding box center [903, 318] width 234 height 46
